Goal: Obtain resource: Download file/media

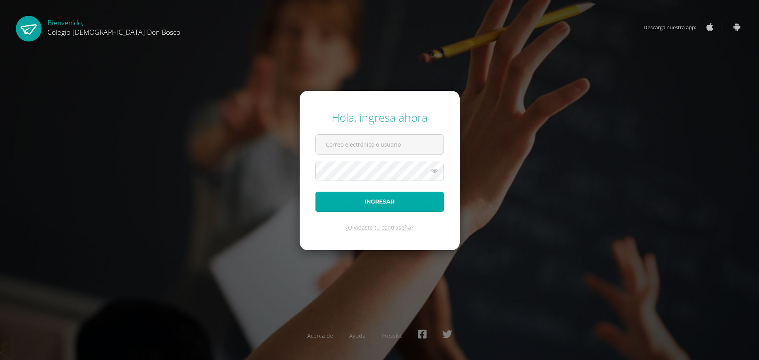
type input "lgarcia@donbosco.edu.gt"
click at [357, 202] on button "Ingresar" at bounding box center [379, 202] width 128 height 20
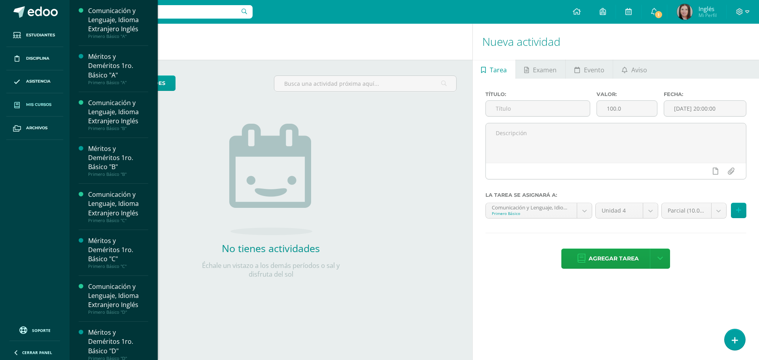
click at [36, 106] on span "Mis cursos" at bounding box center [38, 105] width 25 height 6
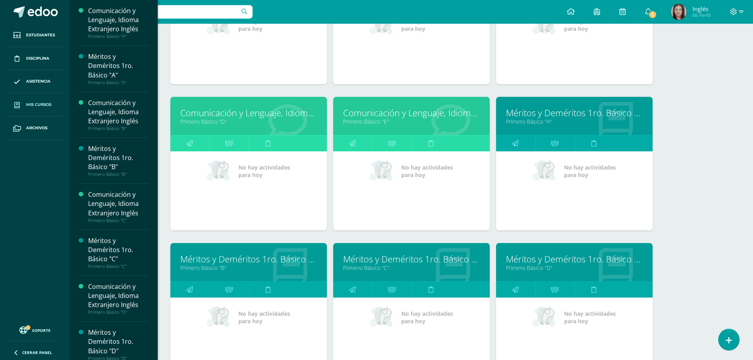
scroll to position [117, 0]
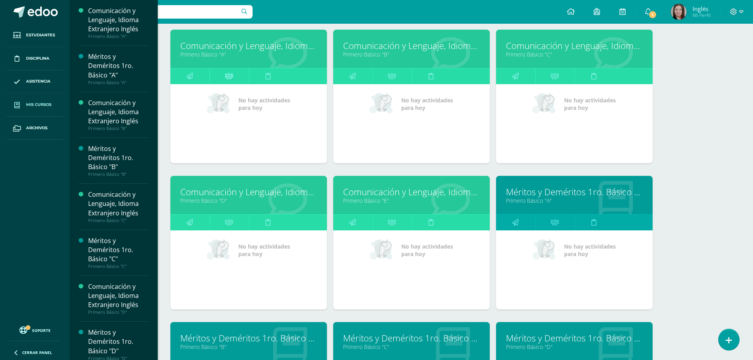
click at [229, 73] on icon at bounding box center [229, 75] width 8 height 15
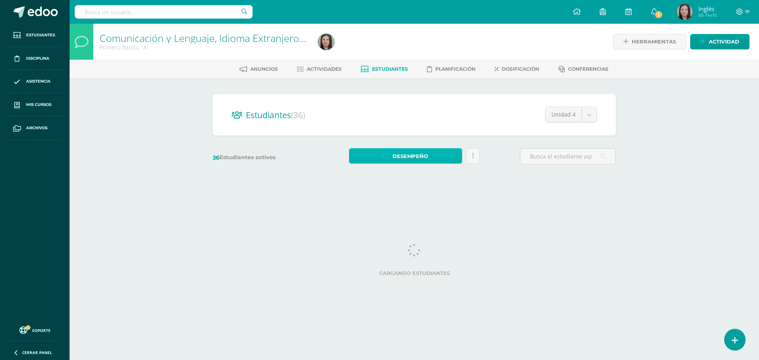
click at [401, 157] on span "Desempeño" at bounding box center [411, 156] width 36 height 15
click at [404, 129] on link "Descargar como PDF" at bounding box center [405, 129] width 84 height 12
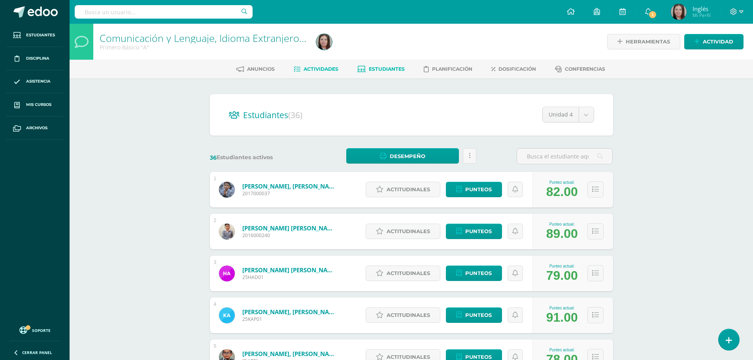
click at [321, 69] on span "Actividades" at bounding box center [321, 69] width 35 height 6
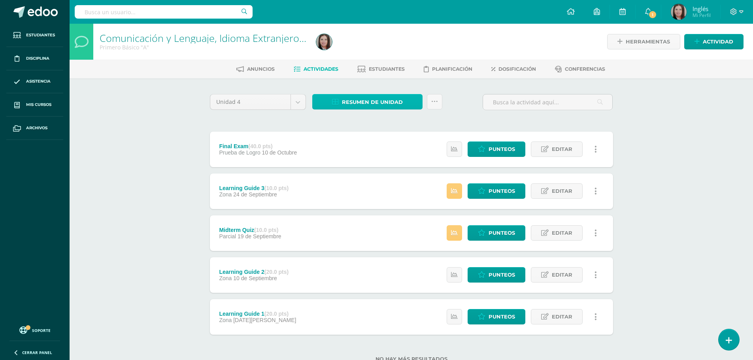
click at [361, 100] on span "Resumen de unidad" at bounding box center [372, 102] width 61 height 15
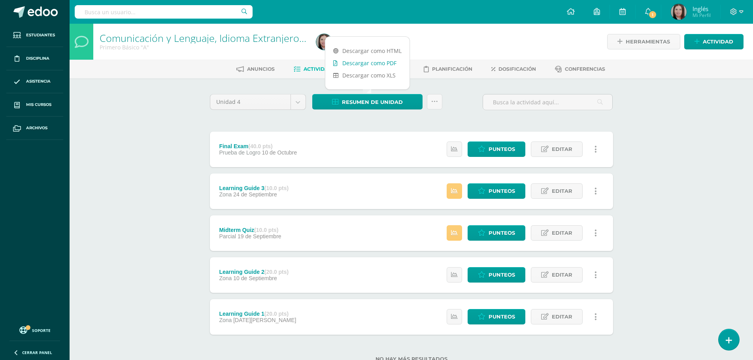
click at [366, 62] on link "Descargar como PDF" at bounding box center [367, 63] width 84 height 12
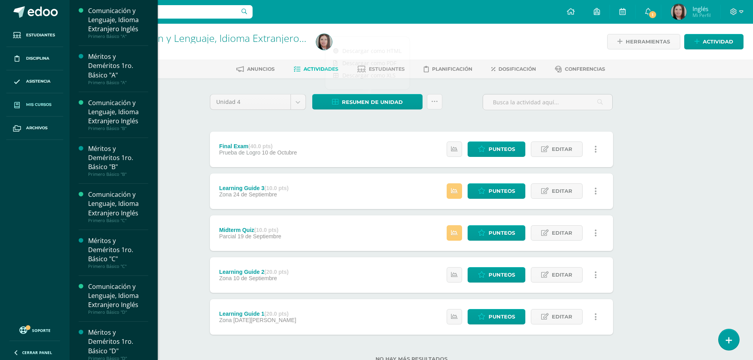
click at [30, 103] on span "Mis cursos" at bounding box center [38, 105] width 25 height 6
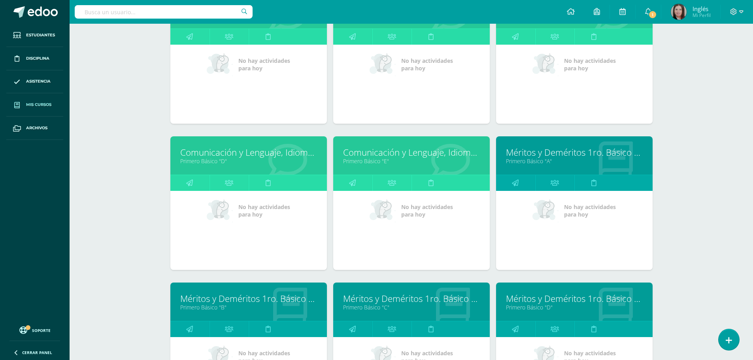
scroll to position [78, 0]
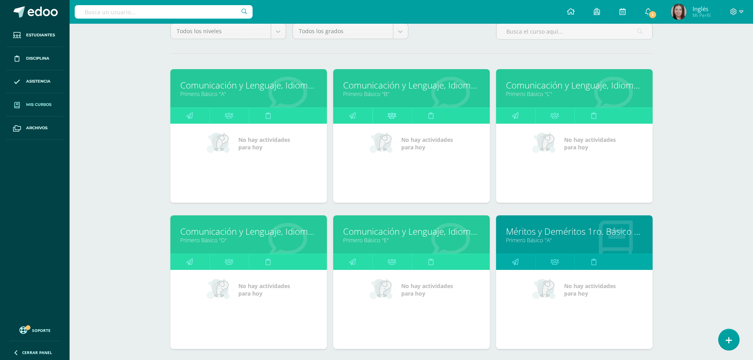
click at [396, 118] on icon at bounding box center [392, 115] width 8 height 15
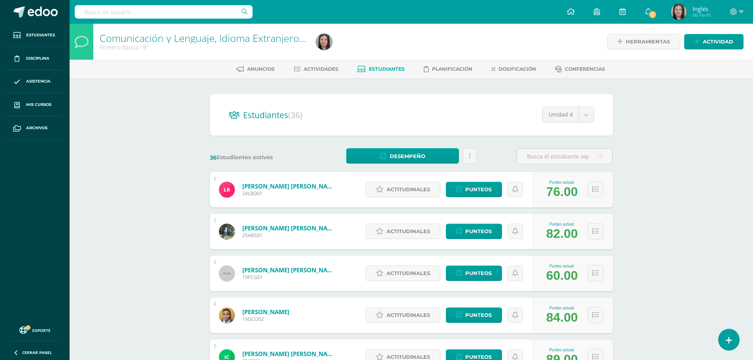
click at [374, 68] on span "Estudiantes" at bounding box center [387, 69] width 36 height 6
click at [401, 152] on span "Desempeño" at bounding box center [408, 156] width 36 height 15
click at [322, 72] on link "Actividades" at bounding box center [316, 69] width 45 height 13
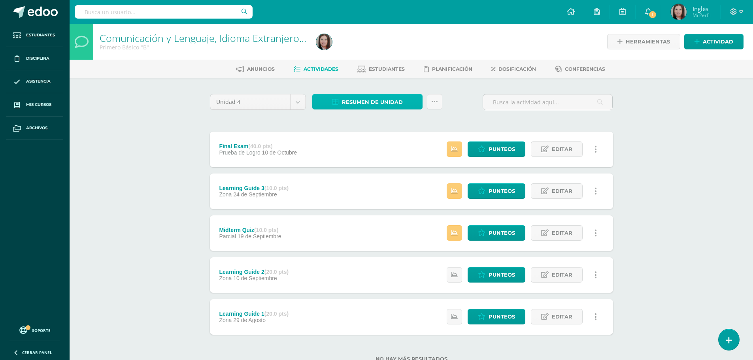
click at [368, 104] on span "Resumen de unidad" at bounding box center [372, 102] width 61 height 15
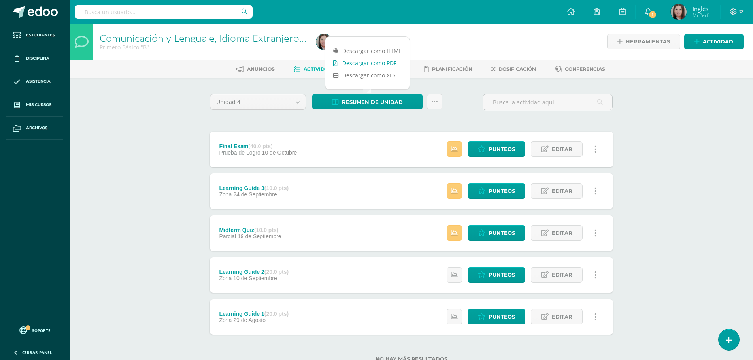
drag, startPoint x: 368, startPoint y: 104, endPoint x: 380, endPoint y: 64, distance: 40.8
click at [380, 64] on link "Descargar como PDF" at bounding box center [367, 63] width 84 height 12
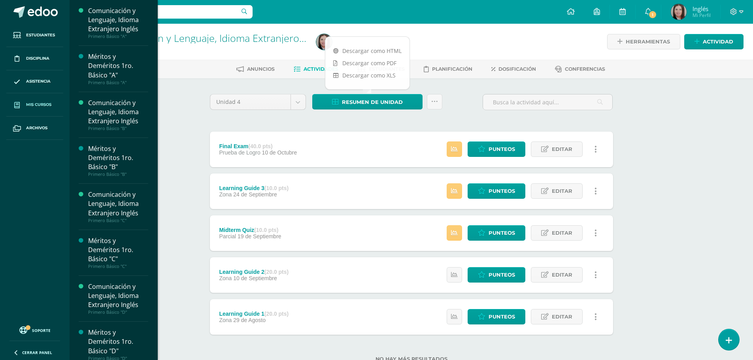
click at [47, 106] on span "Mis cursos" at bounding box center [38, 105] width 25 height 6
click at [41, 104] on span "Mis cursos" at bounding box center [38, 105] width 25 height 6
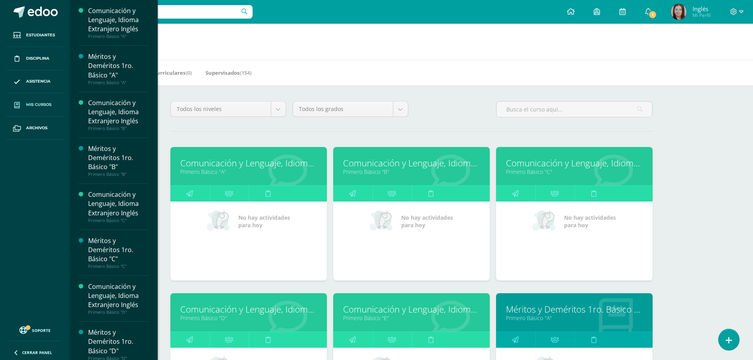
scroll to position [119, 0]
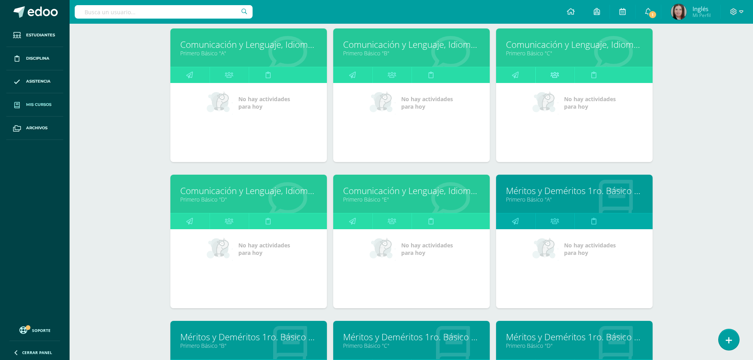
click at [556, 78] on icon at bounding box center [555, 74] width 8 height 15
click at [556, 76] on icon at bounding box center [555, 74] width 8 height 15
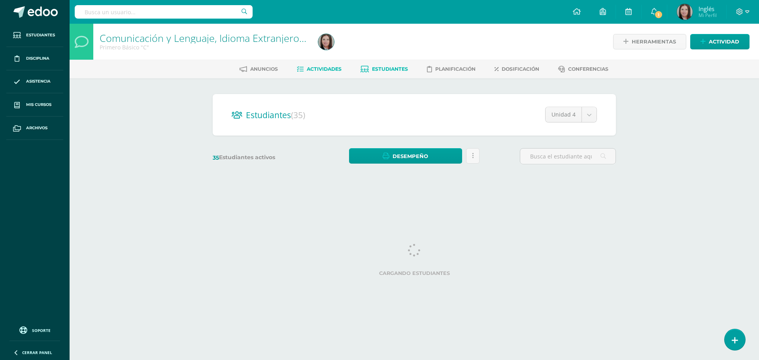
click at [325, 69] on span "Actividades" at bounding box center [324, 69] width 35 height 6
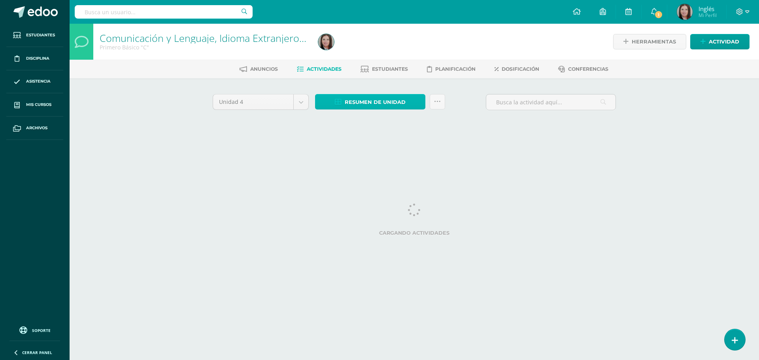
click at [369, 102] on span "Resumen de unidad" at bounding box center [375, 102] width 61 height 15
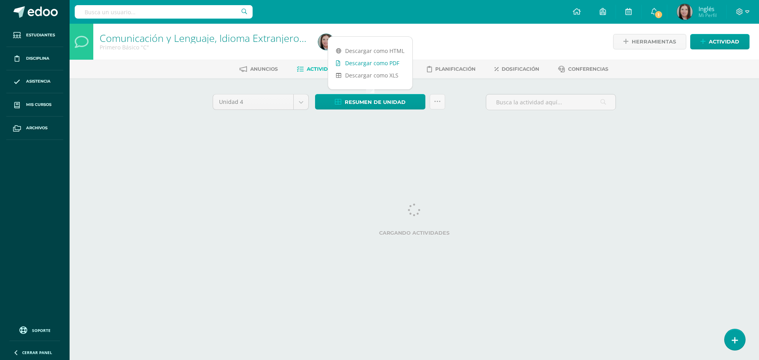
click at [375, 64] on link "Descargar como PDF" at bounding box center [370, 63] width 84 height 12
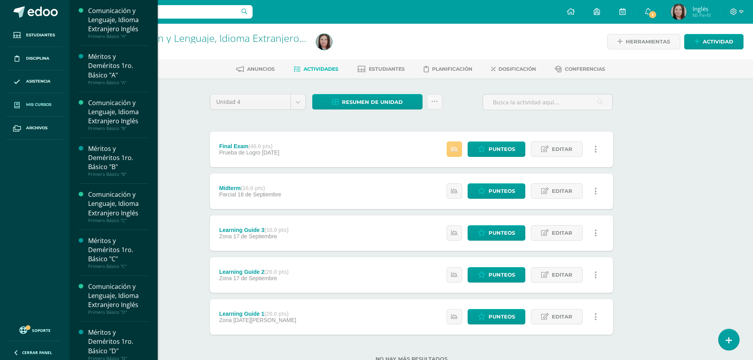
click at [47, 104] on span "Mis cursos" at bounding box center [38, 105] width 25 height 6
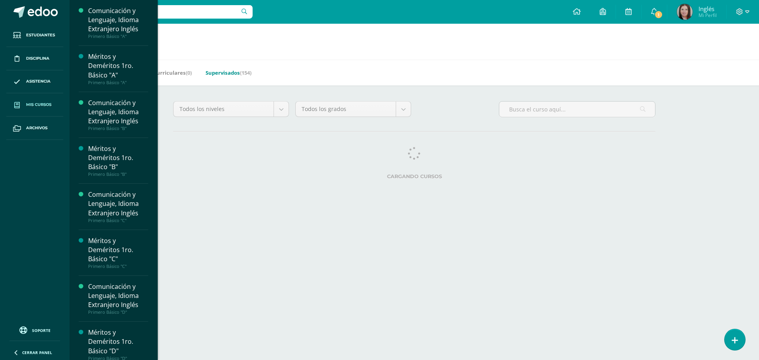
click at [227, 72] on link "Supervisados (154)" at bounding box center [229, 72] width 46 height 13
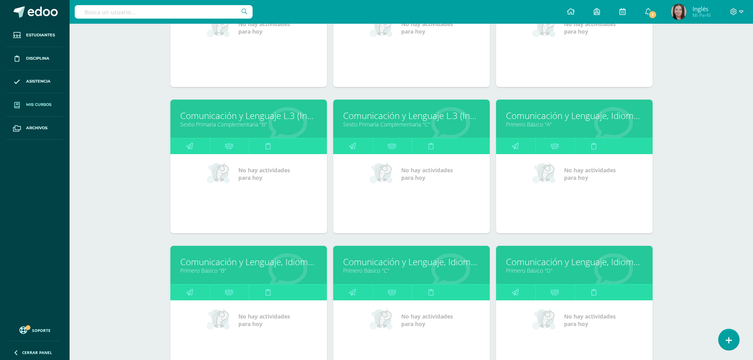
scroll to position [672, 0]
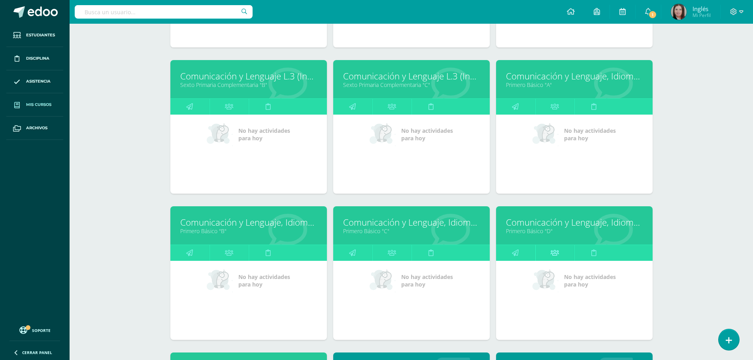
click at [554, 252] on icon at bounding box center [555, 252] width 8 height 15
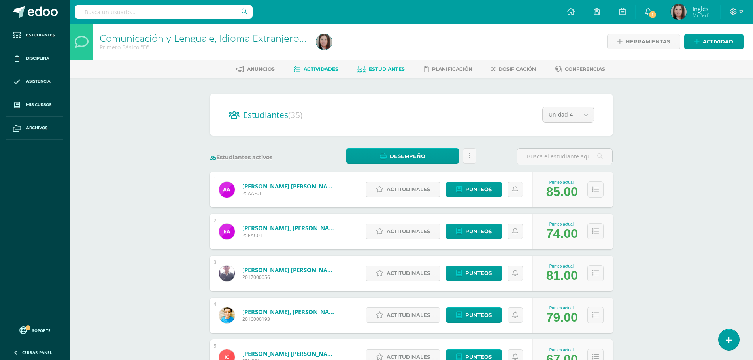
click at [316, 73] on link "Actividades" at bounding box center [316, 69] width 45 height 13
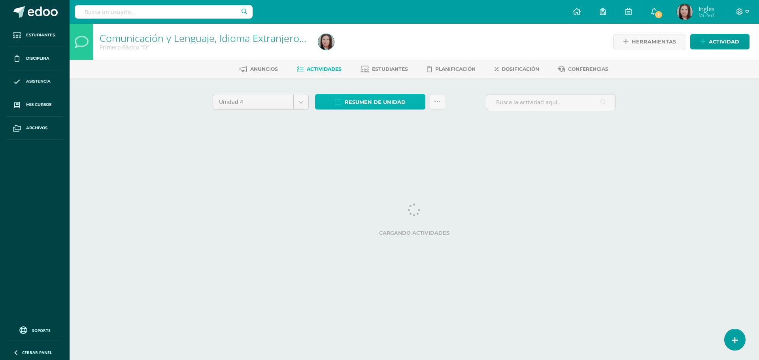
click at [381, 103] on span "Resumen de unidad" at bounding box center [375, 102] width 61 height 15
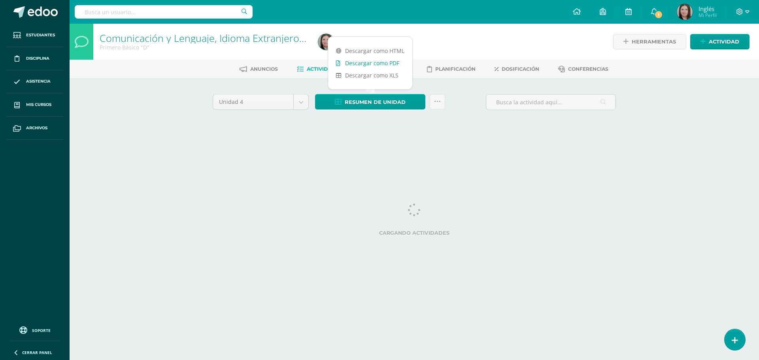
click at [368, 60] on link "Descargar como PDF" at bounding box center [370, 63] width 84 height 12
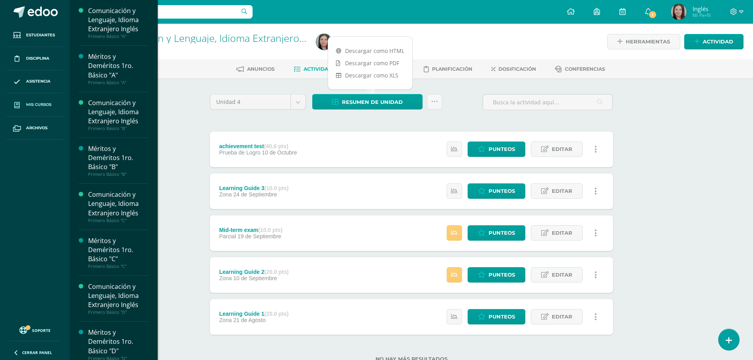
click at [40, 104] on span "Mis cursos" at bounding box center [38, 105] width 25 height 6
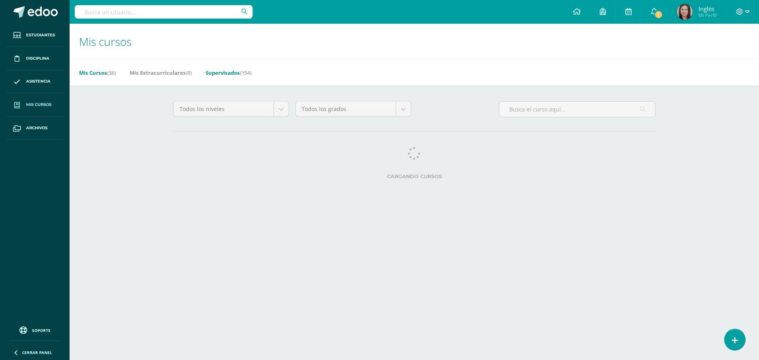
click at [235, 72] on link "Supervisados (154)" at bounding box center [229, 72] width 46 height 13
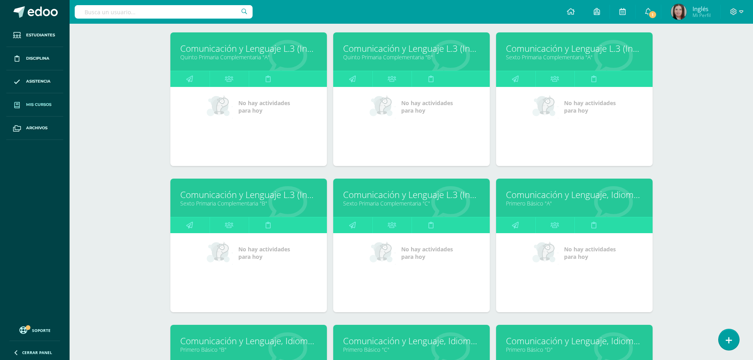
scroll to position [672, 0]
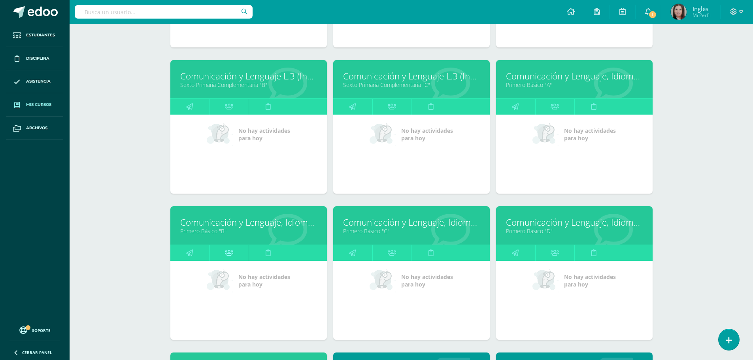
click at [230, 253] on icon at bounding box center [229, 252] width 8 height 15
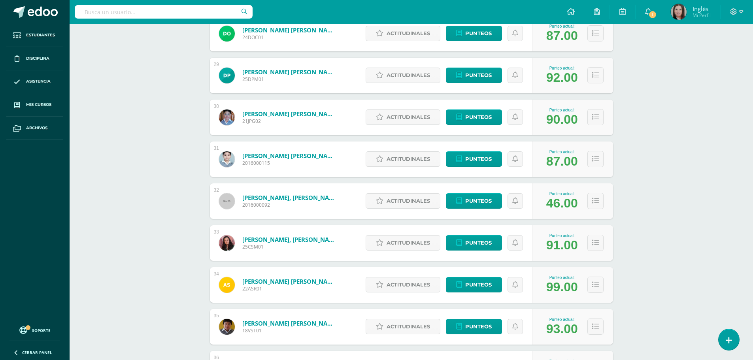
scroll to position [1367, 0]
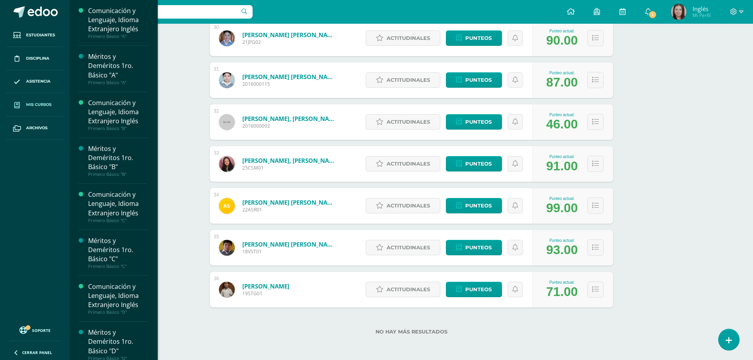
click at [36, 105] on span "Mis cursos" at bounding box center [38, 105] width 25 height 6
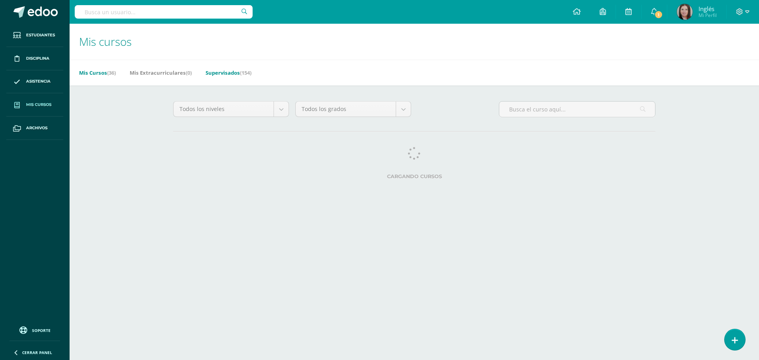
click at [221, 73] on link "Supervisados (154)" at bounding box center [229, 72] width 46 height 13
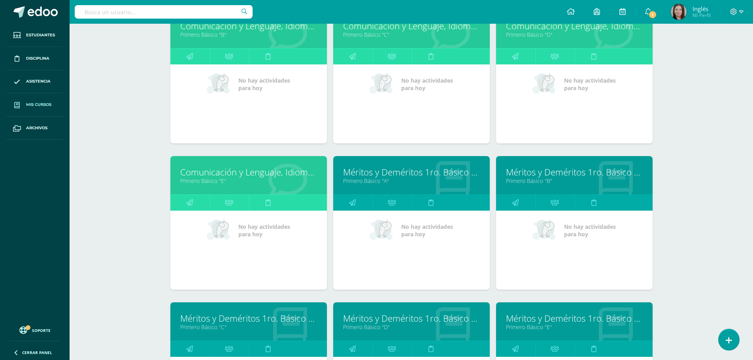
scroll to position [908, 0]
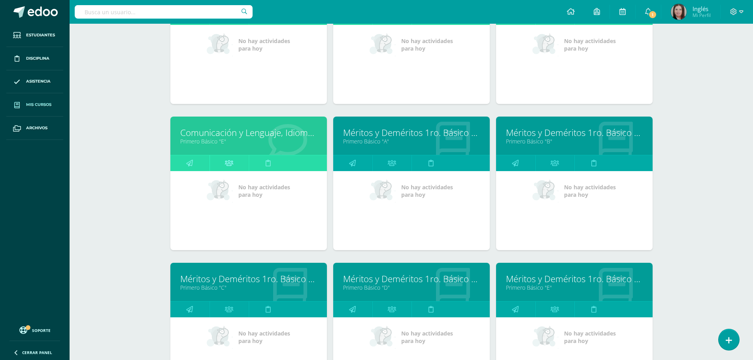
click at [226, 164] on icon at bounding box center [229, 162] width 8 height 15
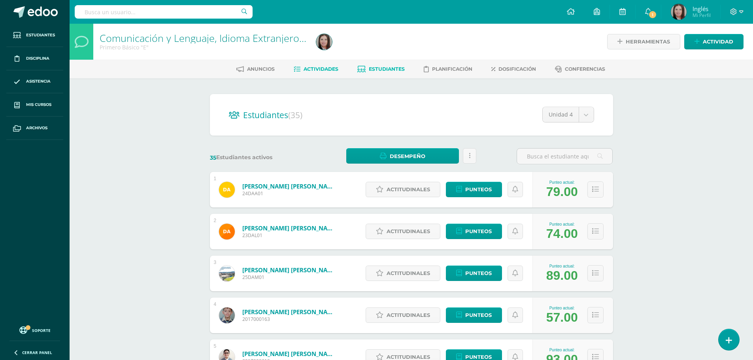
click at [326, 70] on span "Actividades" at bounding box center [321, 69] width 35 height 6
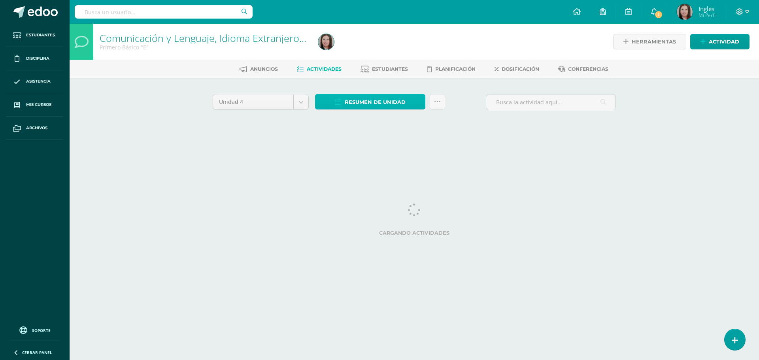
click at [368, 106] on span "Resumen de unidad" at bounding box center [375, 102] width 61 height 15
click at [385, 62] on li "Estudiantes" at bounding box center [384, 68] width 47 height 13
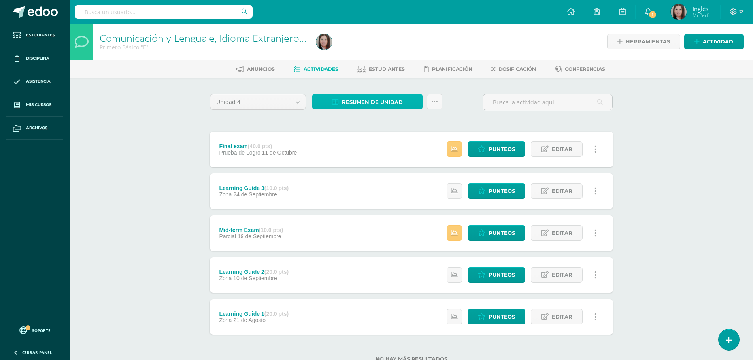
click at [350, 102] on span "Resumen de unidad" at bounding box center [372, 102] width 61 height 15
click at [381, 100] on span "Resumen de unidad" at bounding box center [372, 102] width 61 height 15
click at [335, 103] on icon at bounding box center [335, 102] width 7 height 7
click at [334, 102] on icon at bounding box center [335, 102] width 7 height 7
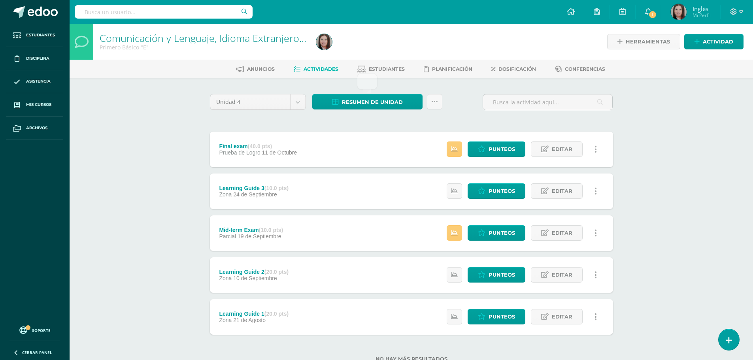
click at [310, 66] on span "Actividades" at bounding box center [321, 69] width 35 height 6
click at [332, 102] on icon at bounding box center [335, 102] width 7 height 7
click at [363, 62] on link "Descargar como PDF" at bounding box center [367, 63] width 84 height 12
click at [379, 64] on link "Descargar como PDF" at bounding box center [367, 63] width 84 height 12
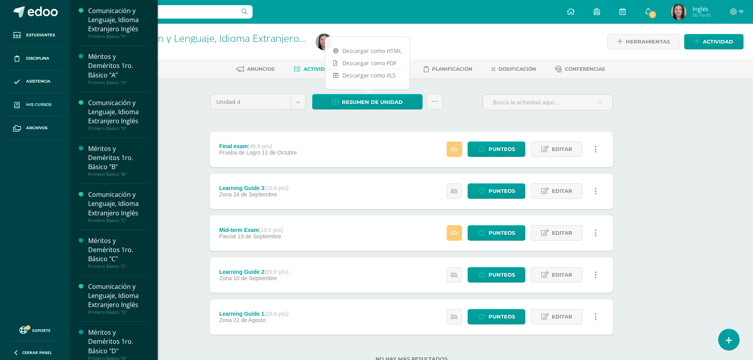
click at [45, 104] on span "Mis cursos" at bounding box center [38, 105] width 25 height 6
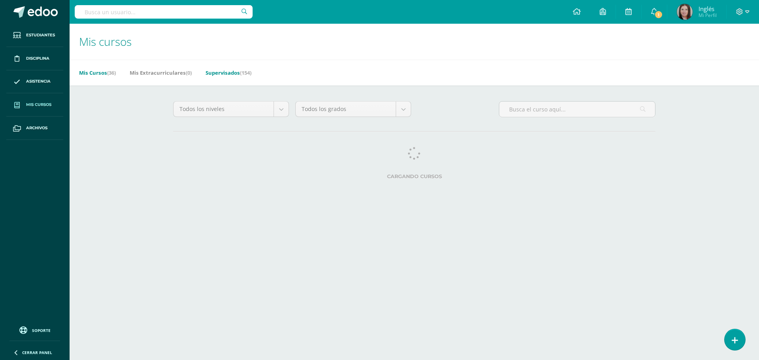
click at [223, 75] on link "Supervisados (154)" at bounding box center [229, 72] width 46 height 13
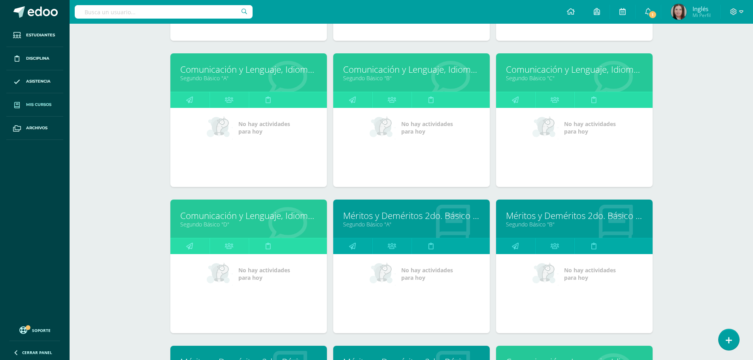
scroll to position [1185, 0]
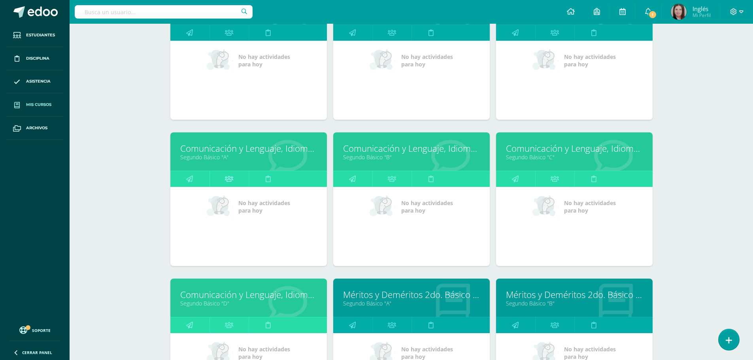
click at [230, 180] on icon at bounding box center [229, 178] width 8 height 15
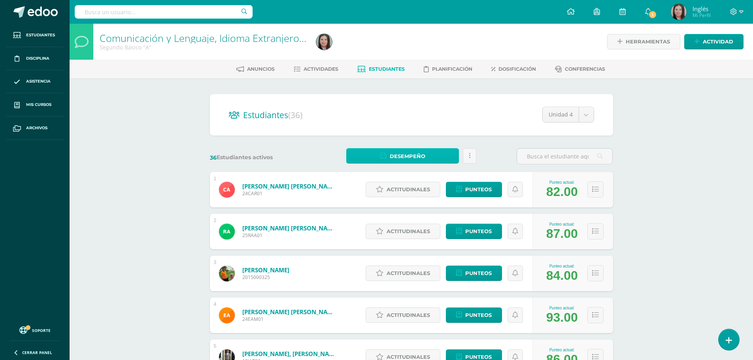
click at [406, 155] on span "Desempeño" at bounding box center [408, 156] width 36 height 15
click at [404, 131] on link "Descargar como PDF" at bounding box center [403, 129] width 84 height 12
click at [317, 65] on link "Actividades" at bounding box center [316, 69] width 45 height 13
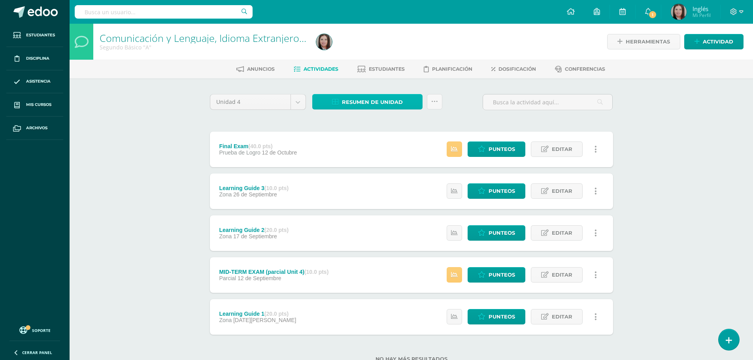
click at [367, 100] on span "Resumen de unidad" at bounding box center [372, 102] width 61 height 15
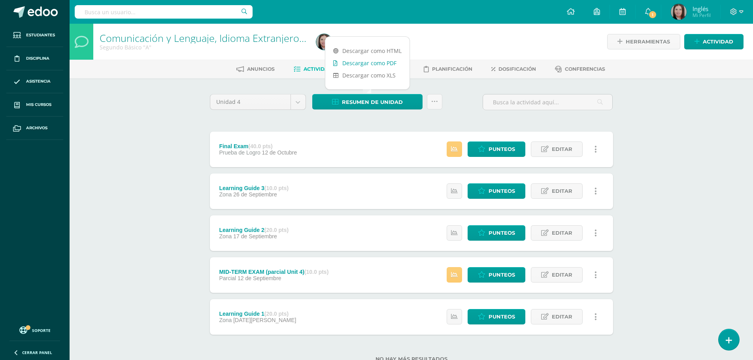
click at [361, 62] on link "Descargar como PDF" at bounding box center [367, 63] width 84 height 12
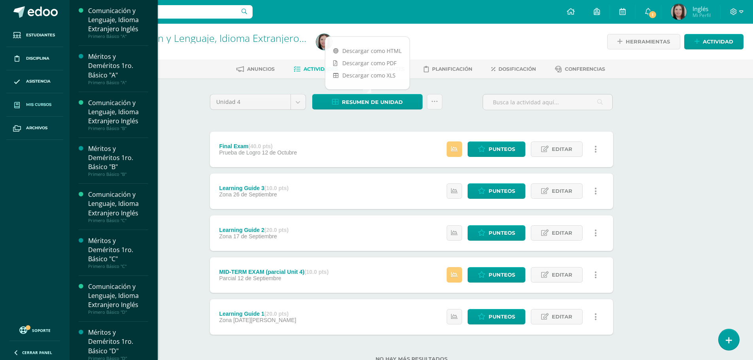
click at [38, 101] on link "Mis cursos" at bounding box center [34, 104] width 57 height 23
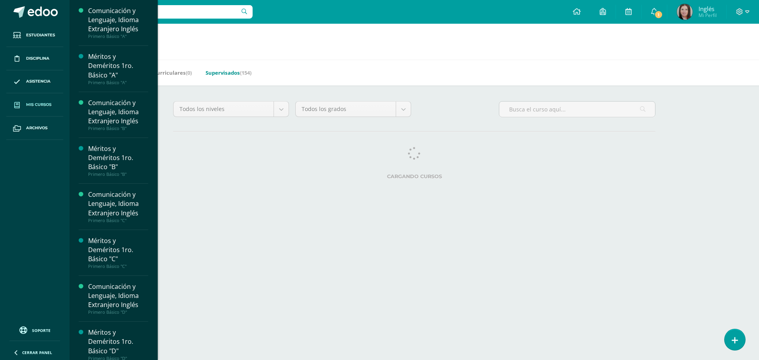
click at [235, 72] on link "Supervisados (154)" at bounding box center [229, 72] width 46 height 13
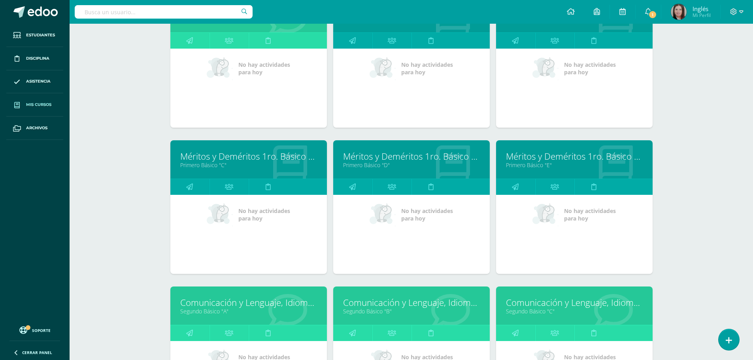
scroll to position [1070, 0]
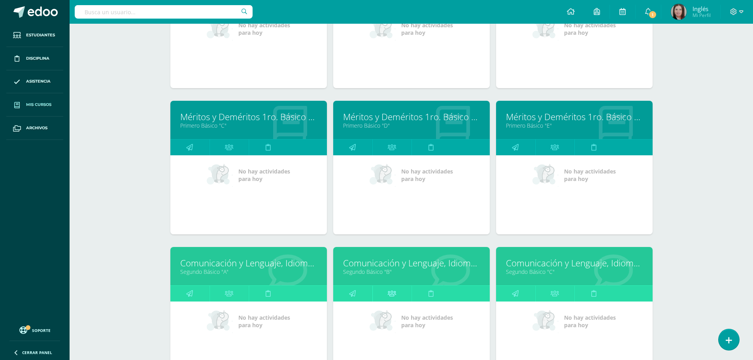
click at [395, 293] on icon at bounding box center [392, 293] width 8 height 15
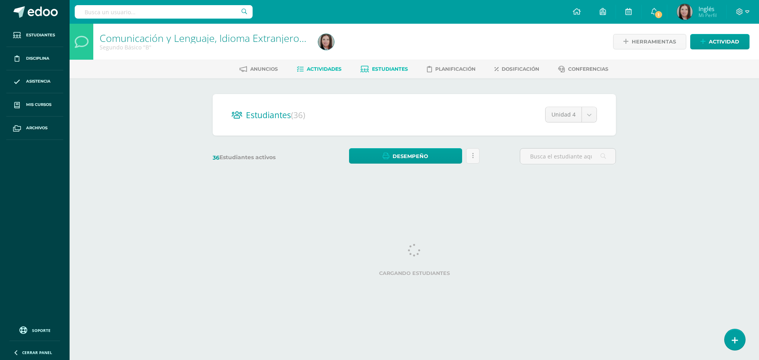
click at [327, 66] on span "Actividades" at bounding box center [324, 69] width 35 height 6
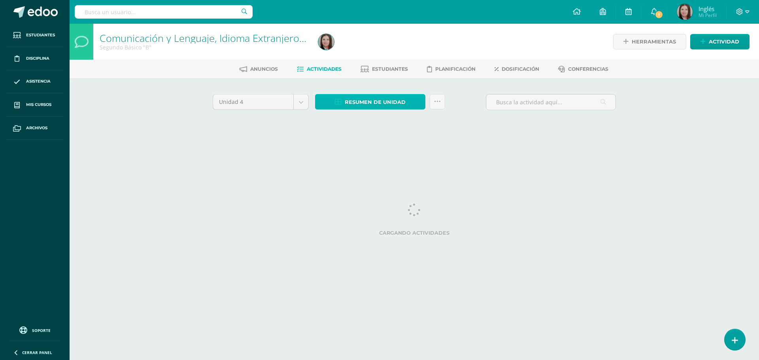
click at [372, 106] on span "Resumen de unidad" at bounding box center [375, 102] width 61 height 15
click at [372, 101] on span "Resumen de unidad" at bounding box center [375, 102] width 61 height 15
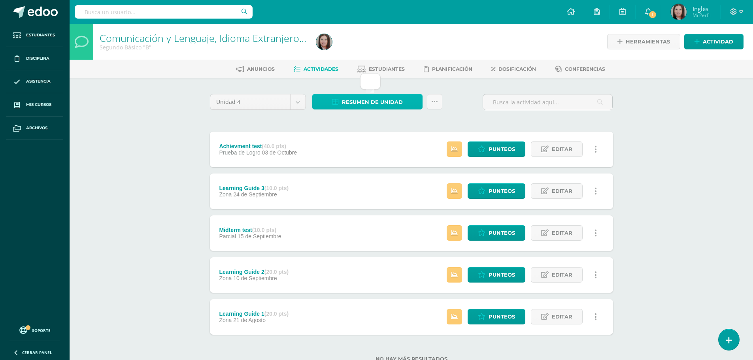
click at [372, 100] on span "Resumen de unidad" at bounding box center [372, 102] width 61 height 15
click at [336, 103] on icon at bounding box center [335, 102] width 7 height 7
click at [335, 103] on icon at bounding box center [335, 102] width 7 height 7
click at [353, 103] on span "Resumen de unidad" at bounding box center [372, 102] width 61 height 15
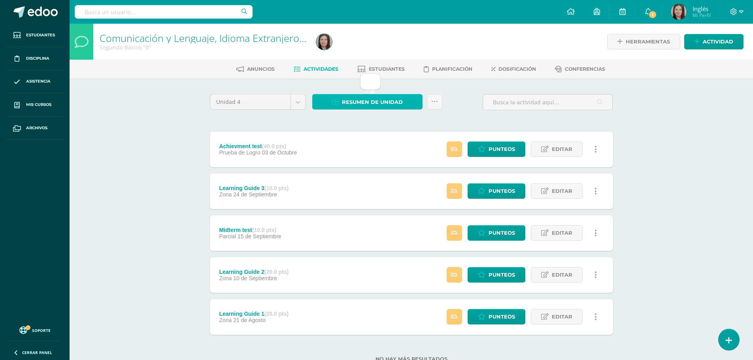
click at [353, 103] on span "Resumen de unidad" at bounding box center [372, 102] width 61 height 15
click at [338, 103] on icon at bounding box center [335, 102] width 7 height 7
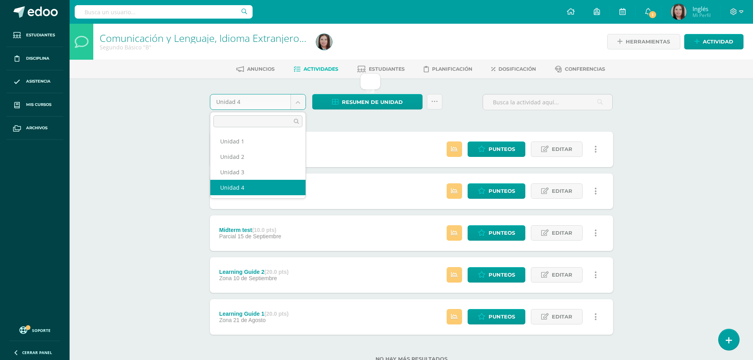
click at [297, 95] on body "Estudiantes Disciplina Asistencia Mis cursos Archivos Soporte Ayuda Reportar un…" at bounding box center [376, 193] width 753 height 387
click at [350, 105] on body "Estudiantes Disciplina Asistencia Mis cursos Archivos Soporte Ayuda Reportar un…" at bounding box center [376, 193] width 753 height 387
click at [295, 101] on body "Estudiantes Disciplina Asistencia Mis cursos Archivos Soporte Ayuda Reportar un…" at bounding box center [376, 193] width 753 height 387
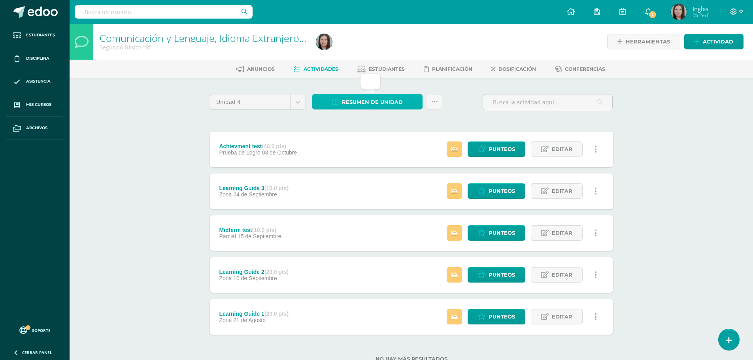
click at [373, 98] on span "Resumen de unidad" at bounding box center [372, 102] width 61 height 15
click at [372, 101] on span "Resumen de unidad" at bounding box center [372, 102] width 61 height 15
click at [433, 105] on icon at bounding box center [434, 101] width 7 height 7
click at [378, 102] on span "Resumen de unidad" at bounding box center [372, 102] width 61 height 15
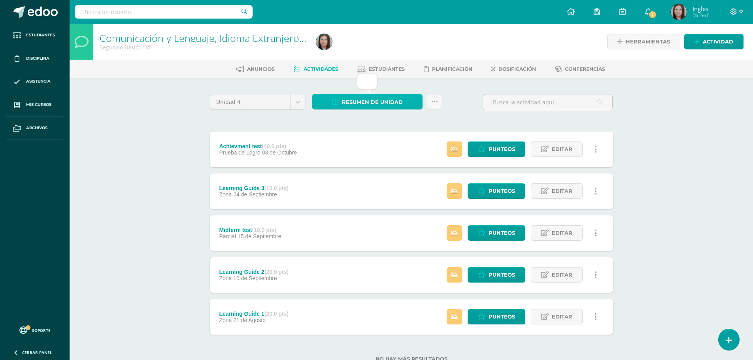
click at [376, 102] on span "Resumen de unidad" at bounding box center [372, 102] width 61 height 15
click at [338, 102] on icon at bounding box center [335, 102] width 7 height 7
click at [335, 100] on icon at bounding box center [335, 102] width 7 height 7
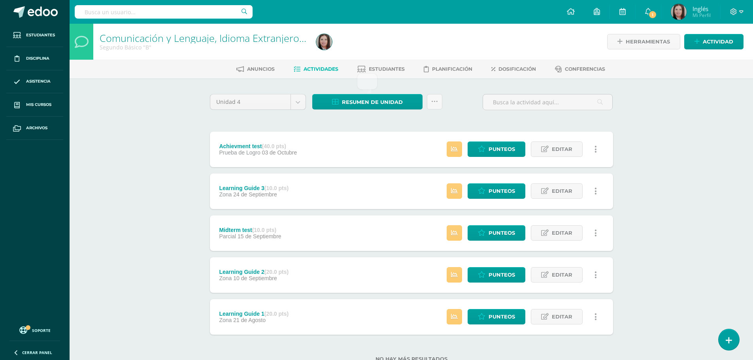
click at [321, 65] on link "Actividades" at bounding box center [316, 69] width 45 height 13
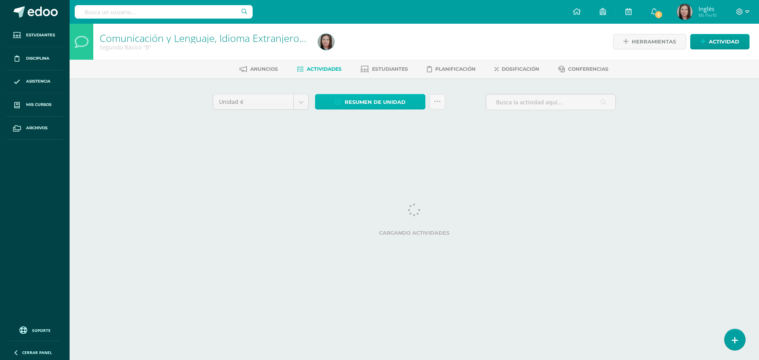
click at [359, 98] on span "Resumen de unidad" at bounding box center [375, 102] width 61 height 15
click at [359, 102] on span "Resumen de unidad" at bounding box center [375, 102] width 61 height 15
click at [357, 101] on span "Resumen de unidad" at bounding box center [375, 102] width 61 height 15
click at [342, 102] on link "Resumen de unidad" at bounding box center [370, 101] width 110 height 15
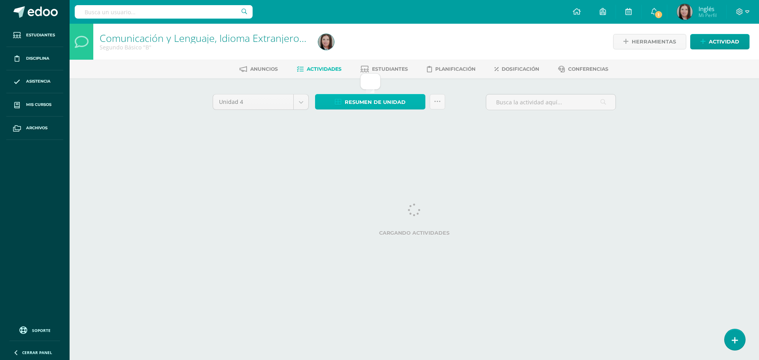
click at [342, 102] on link "Resumen de unidad" at bounding box center [370, 101] width 110 height 15
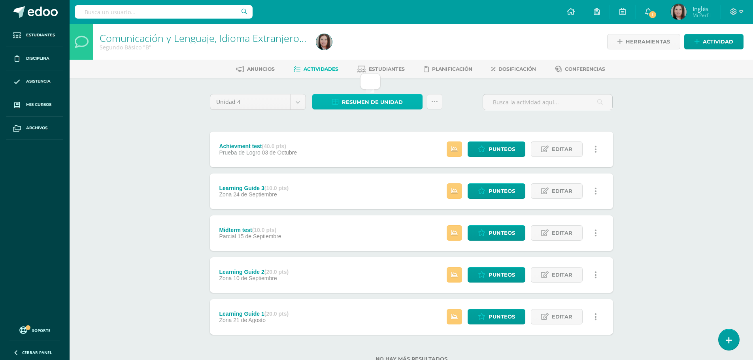
click at [346, 102] on span "Resumen de unidad" at bounding box center [372, 102] width 61 height 15
click at [336, 103] on icon at bounding box center [335, 102] width 7 height 7
click at [317, 68] on span "Actividades" at bounding box center [321, 69] width 35 height 6
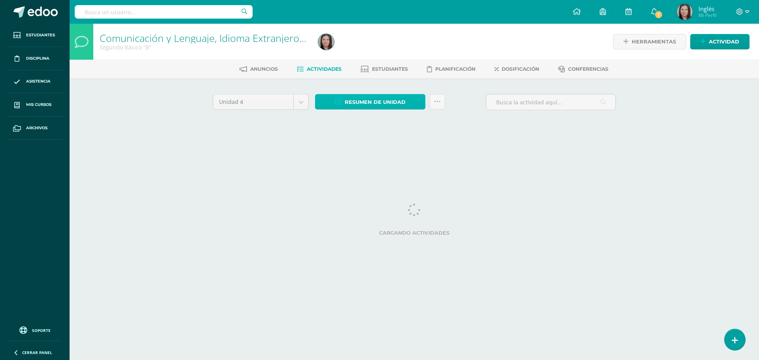
click at [366, 102] on span "Resumen de unidad" at bounding box center [375, 102] width 61 height 15
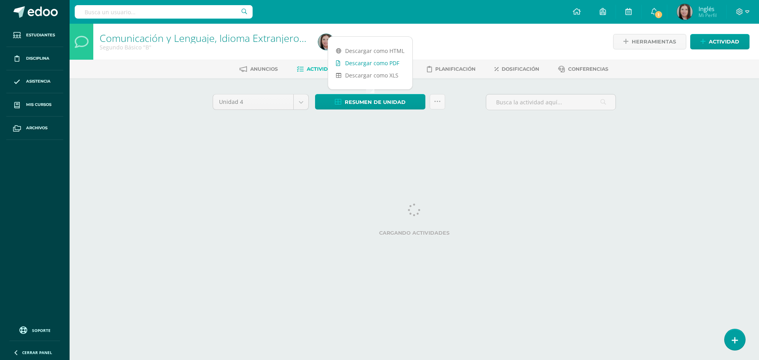
click at [375, 61] on link "Descargar como PDF" at bounding box center [370, 63] width 84 height 12
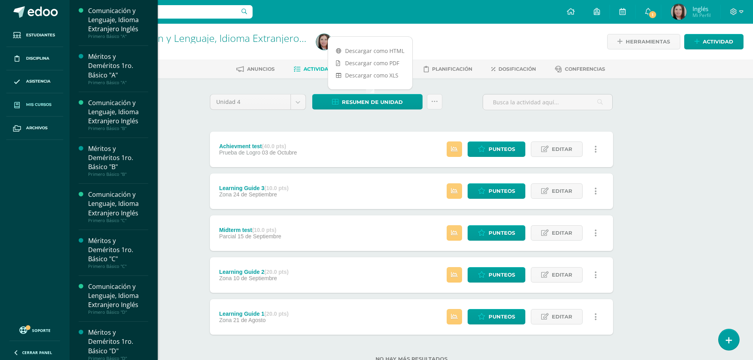
click at [47, 100] on link "Mis cursos" at bounding box center [34, 104] width 57 height 23
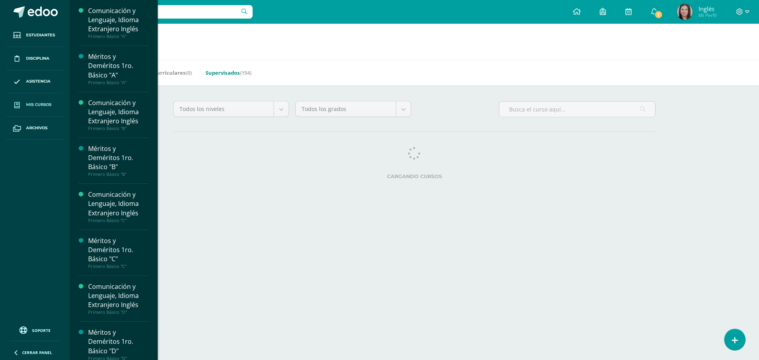
click at [233, 73] on link "Supervisados (154)" at bounding box center [229, 72] width 46 height 13
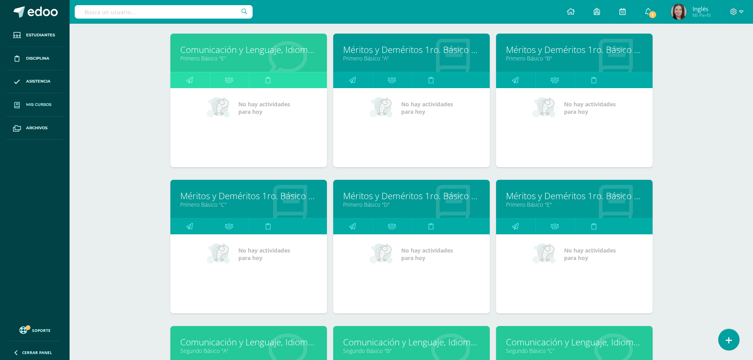
scroll to position [1110, 0]
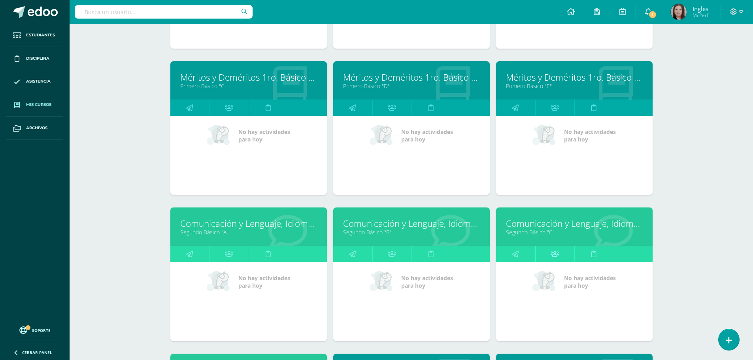
click at [553, 253] on icon at bounding box center [555, 253] width 8 height 15
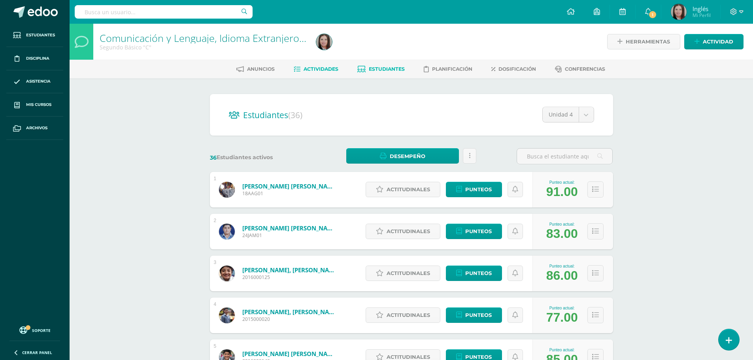
click at [315, 68] on span "Actividades" at bounding box center [321, 69] width 35 height 6
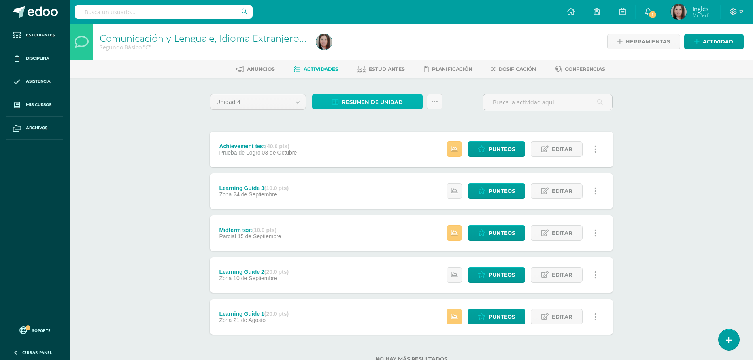
click at [358, 100] on span "Resumen de unidad" at bounding box center [372, 102] width 61 height 15
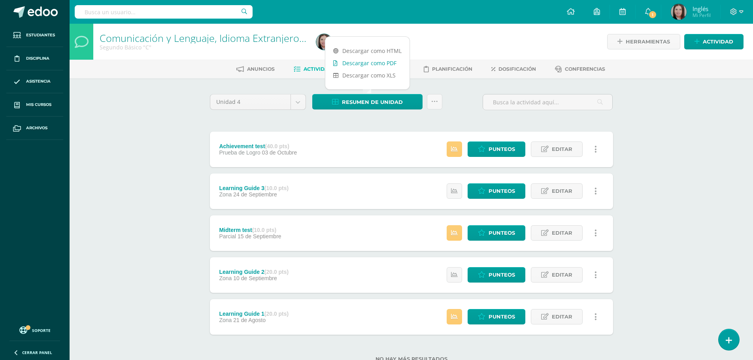
click at [369, 62] on link "Descargar como PDF" at bounding box center [367, 63] width 84 height 12
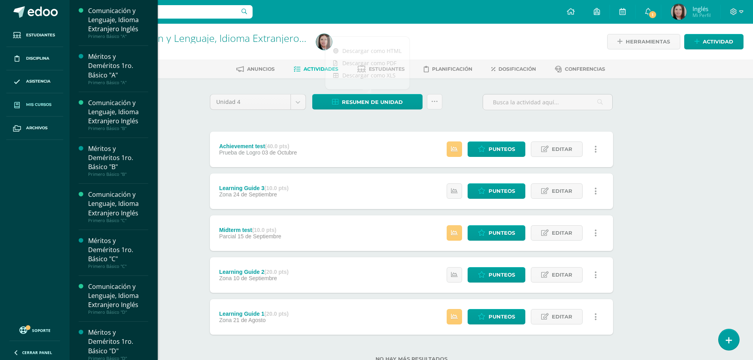
click at [28, 105] on span "Mis cursos" at bounding box center [38, 105] width 25 height 6
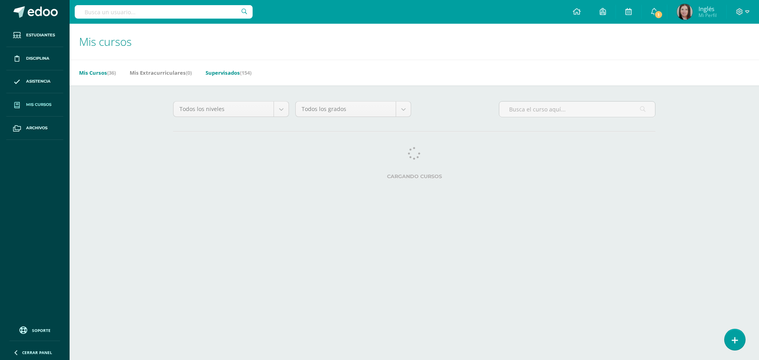
click at [217, 72] on link "Supervisados (154)" at bounding box center [229, 72] width 46 height 13
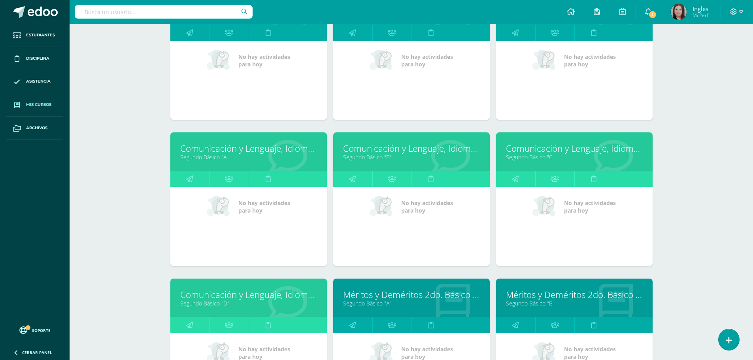
scroll to position [1264, 0]
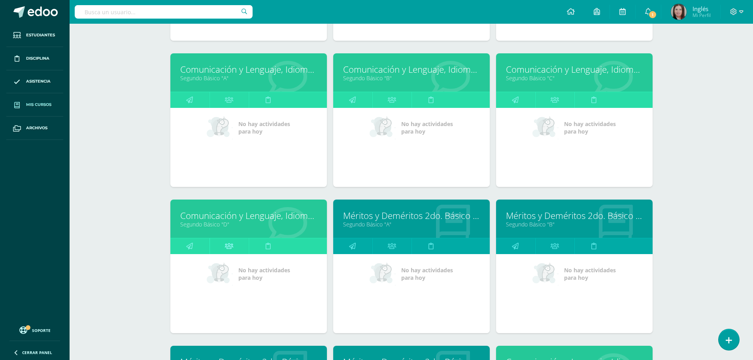
click at [228, 251] on icon at bounding box center [229, 245] width 8 height 15
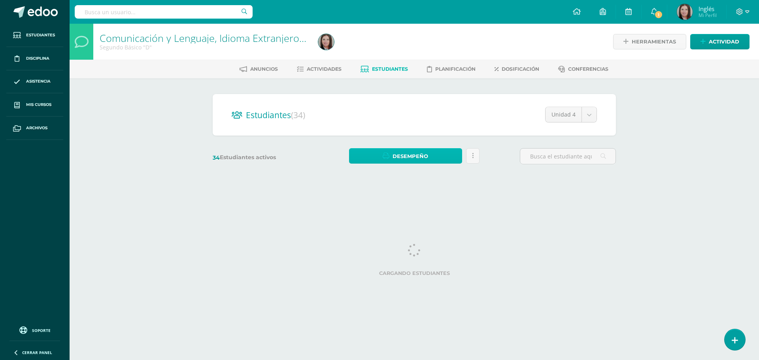
click at [414, 156] on span "Desempeño" at bounding box center [411, 156] width 36 height 15
click at [417, 127] on link "Descargar como PDF" at bounding box center [405, 129] width 84 height 12
click at [328, 68] on span "Actividades" at bounding box center [324, 69] width 35 height 6
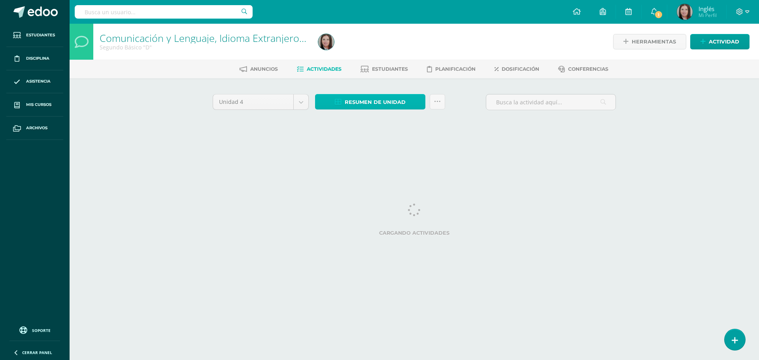
click at [339, 102] on icon at bounding box center [338, 102] width 7 height 7
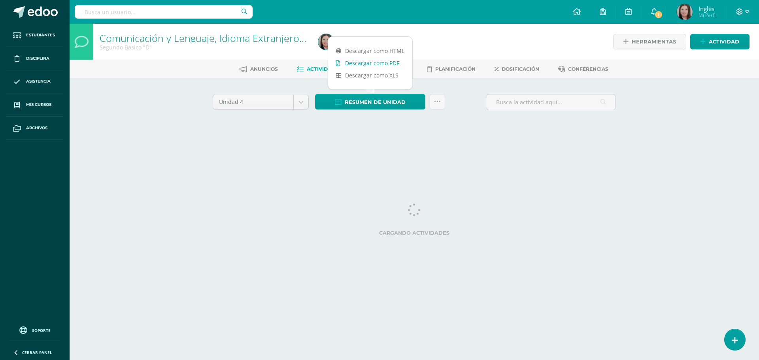
click at [359, 64] on link "Descargar como PDF" at bounding box center [370, 63] width 84 height 12
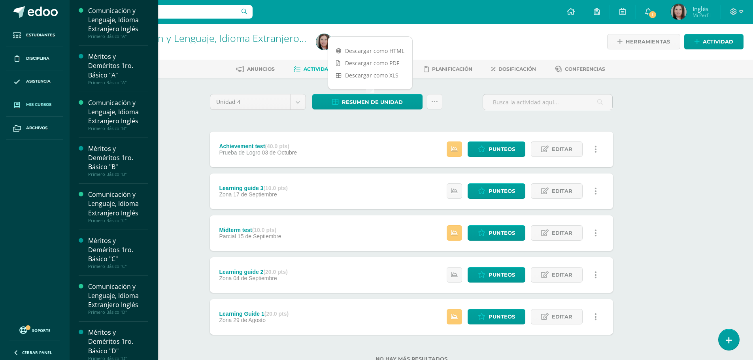
click at [40, 106] on span "Mis cursos" at bounding box center [38, 105] width 25 height 6
